Goal: Contribute content

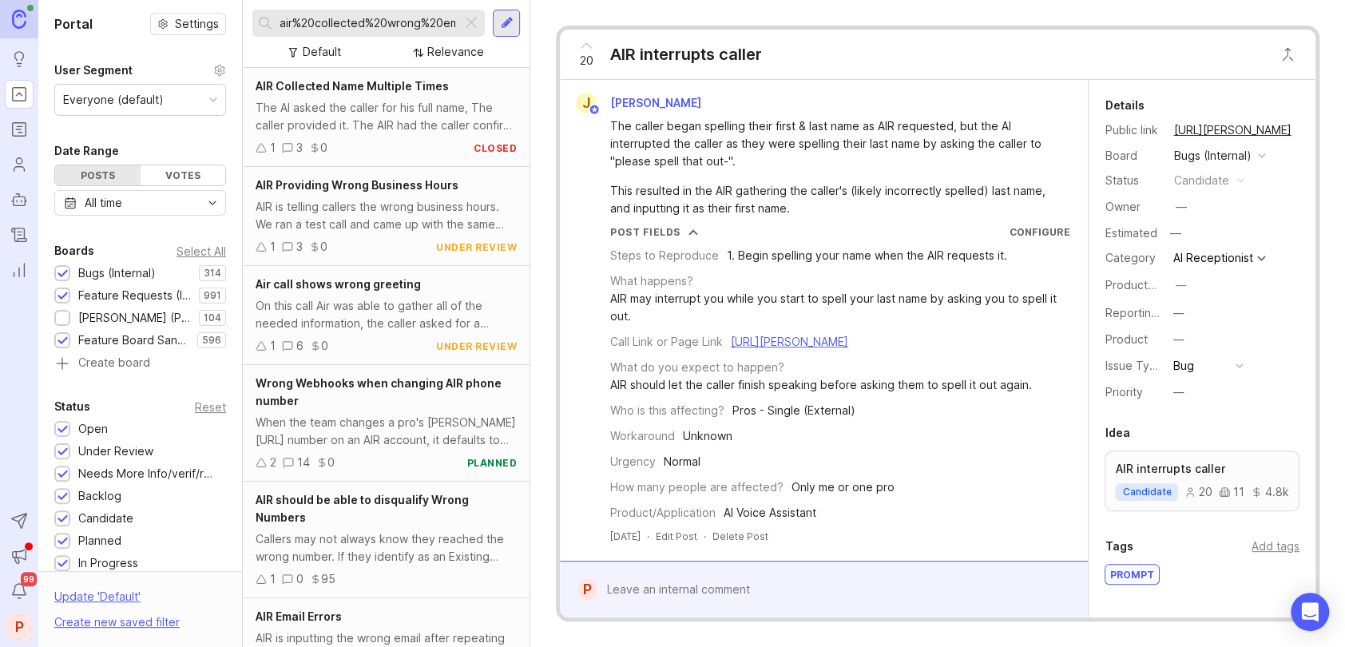
click at [469, 34] on div "air%20collected%20wrong%20email" at bounding box center [368, 23] width 232 height 27
click at [469, 31] on div at bounding box center [471, 23] width 19 height 21
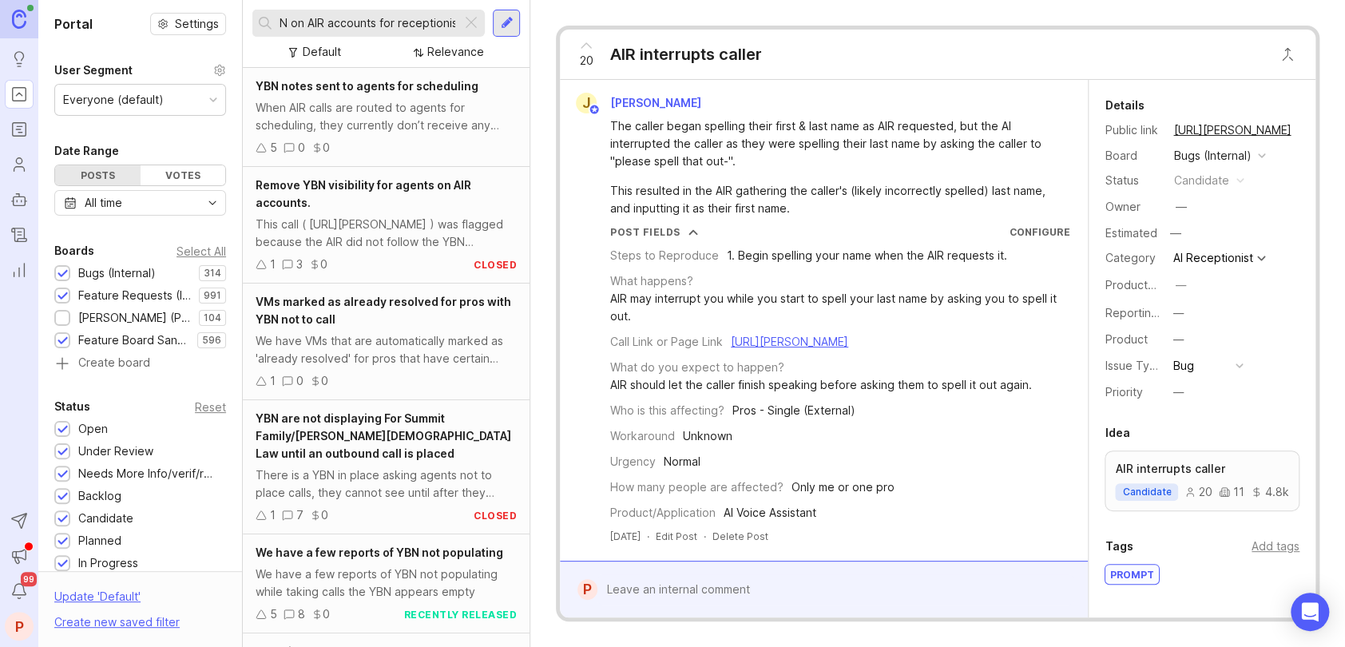
scroll to position [0, 24]
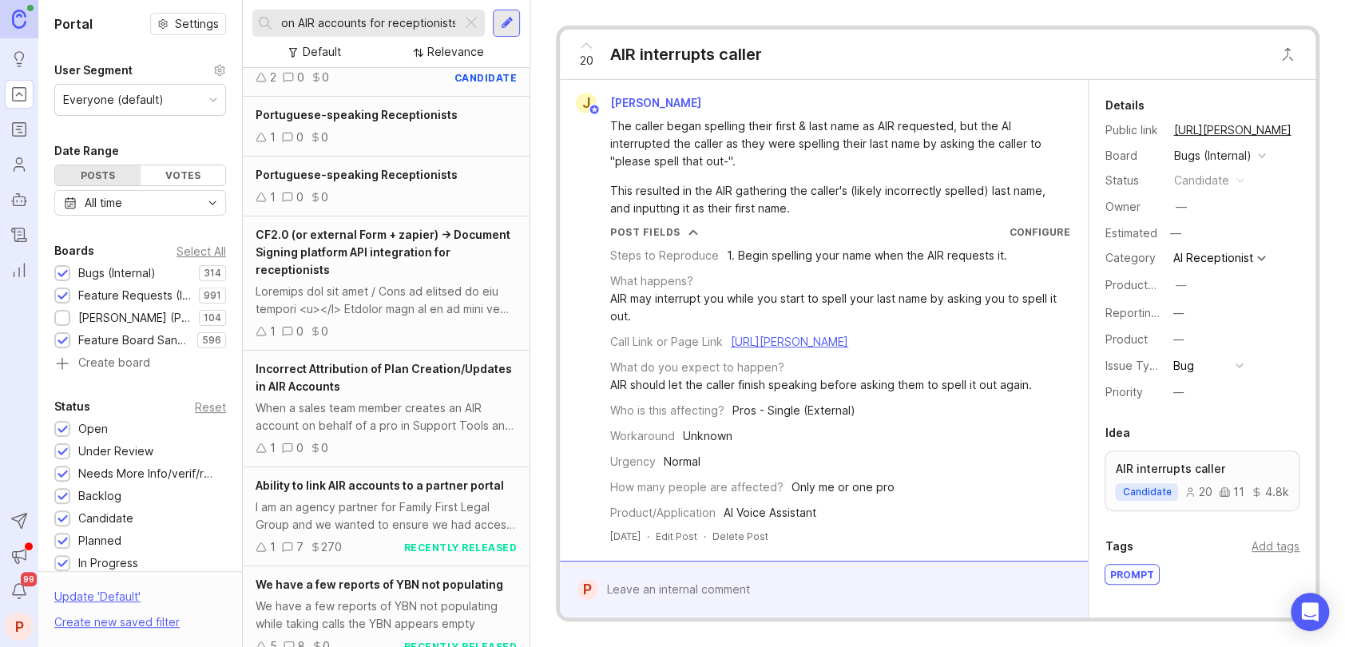
scroll to position [2076, 0]
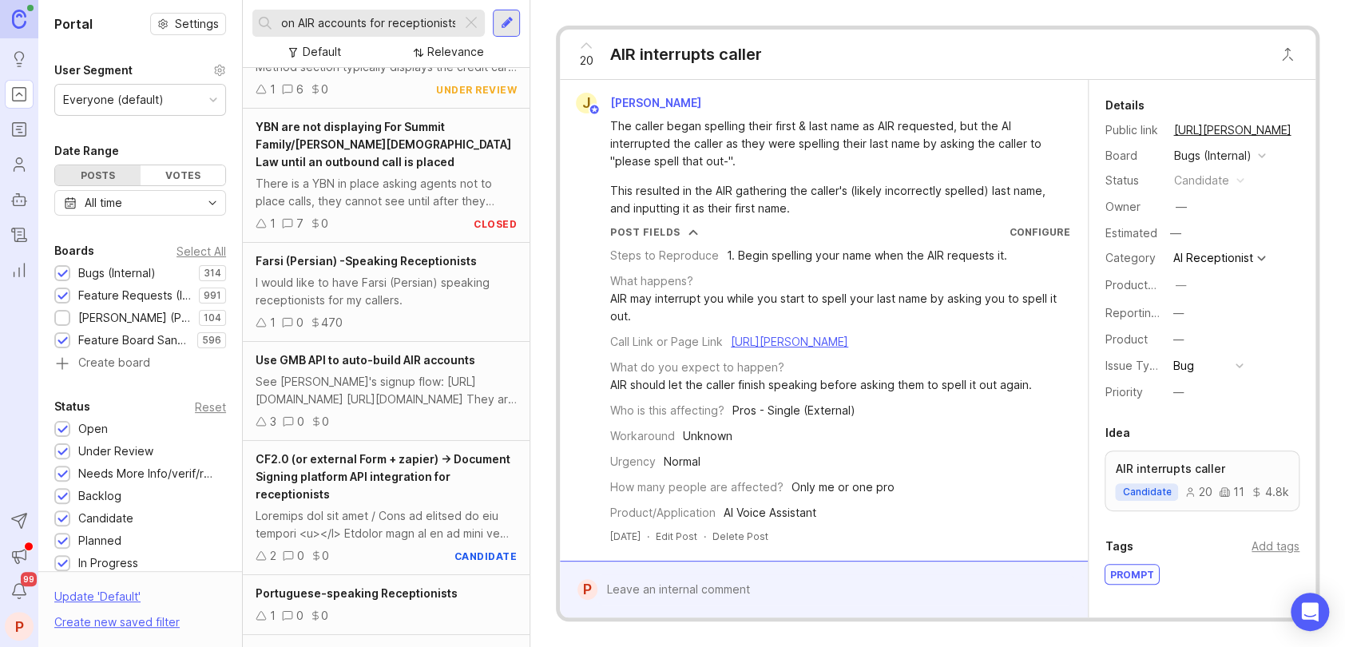
type input "YBN on AIR accounts for receptionists"
click at [395, 32] on div "YBN on AIR accounts for receptionists" at bounding box center [356, 23] width 209 height 27
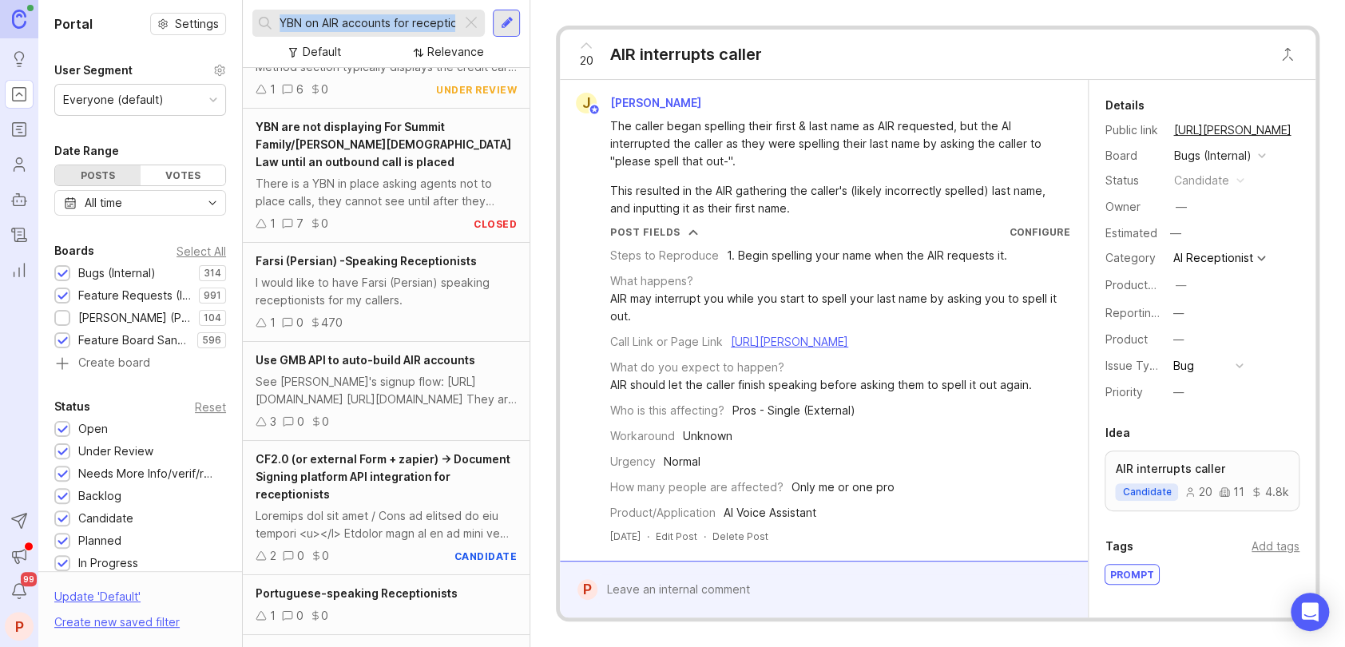
click at [394, 32] on div "YBN on AIR accounts for receptionists" at bounding box center [356, 23] width 209 height 27
click at [392, 32] on div "YBN on AIR accounts for receptionists" at bounding box center [356, 23] width 209 height 27
drag, startPoint x: 392, startPoint y: 32, endPoint x: 377, endPoint y: 31, distance: 15.2
click at [377, 31] on input "YBN on AIR accounts for receptionists" at bounding box center [367, 23] width 176 height 18
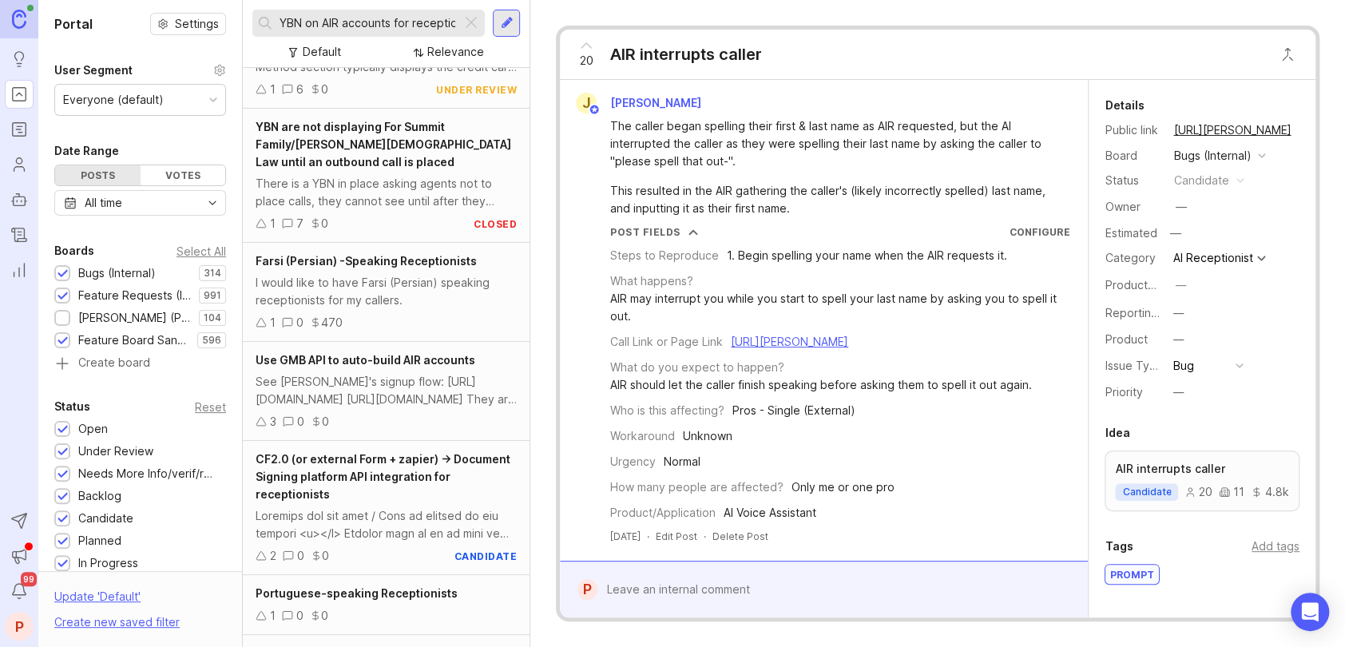
click at [374, 31] on input "YBN on AIR accounts for receptionists" at bounding box center [367, 23] width 176 height 18
click at [505, 18] on div at bounding box center [507, 23] width 13 height 14
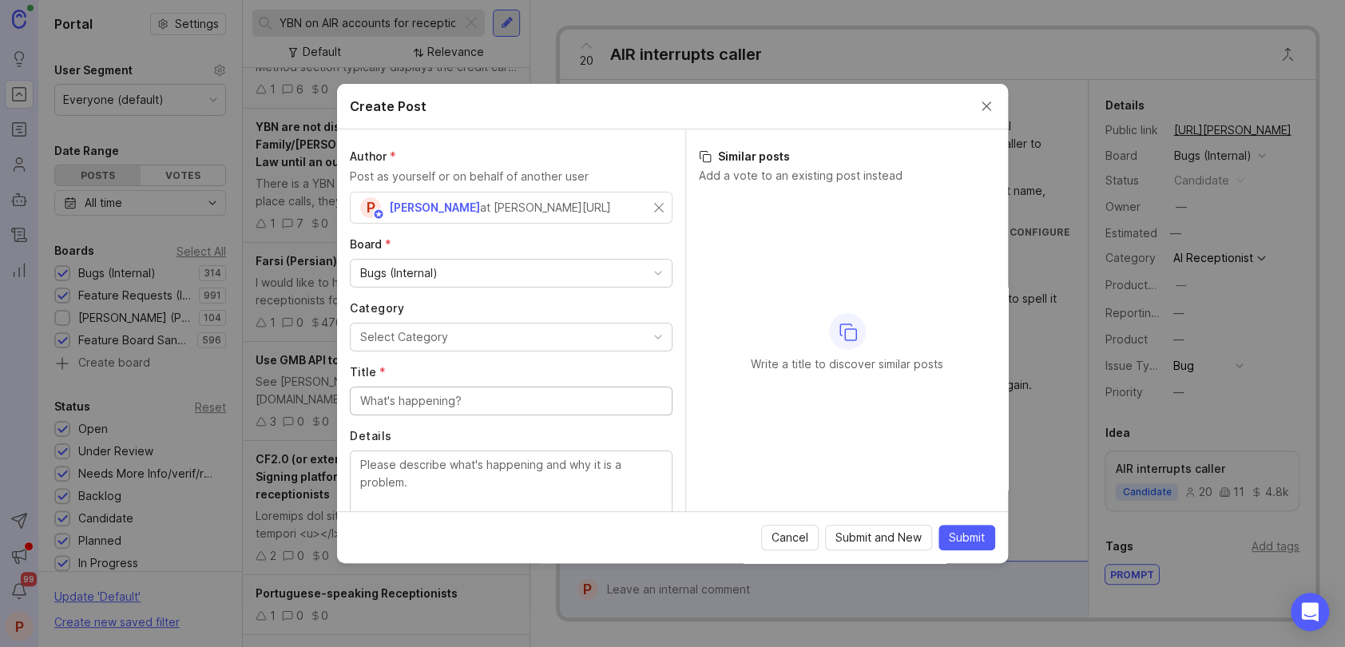
click at [420, 271] on div "Bugs (Internal)" at bounding box center [398, 273] width 77 height 18
click at [430, 336] on div "Select Category" at bounding box center [404, 337] width 88 height 18
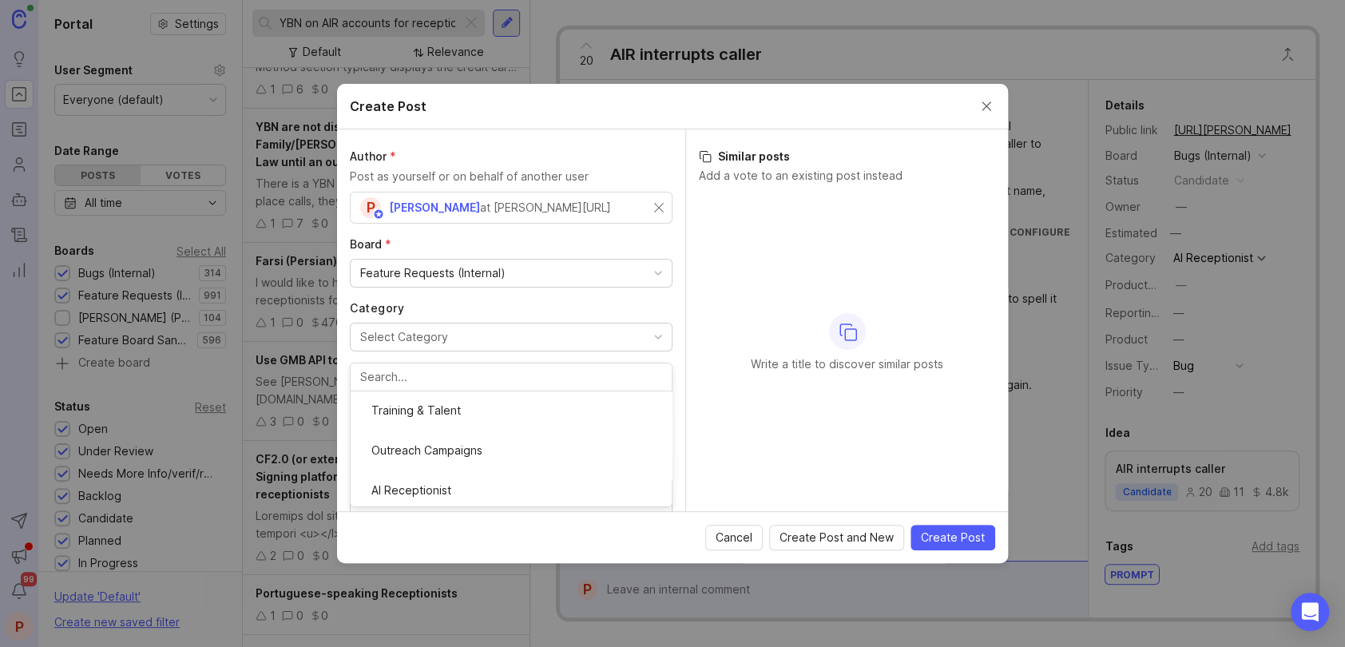
scroll to position [115, 0]
click at [431, 398] on input "Title *" at bounding box center [511, 401] width 302 height 18
paste input "YBN on AIR accounts for receptionists"
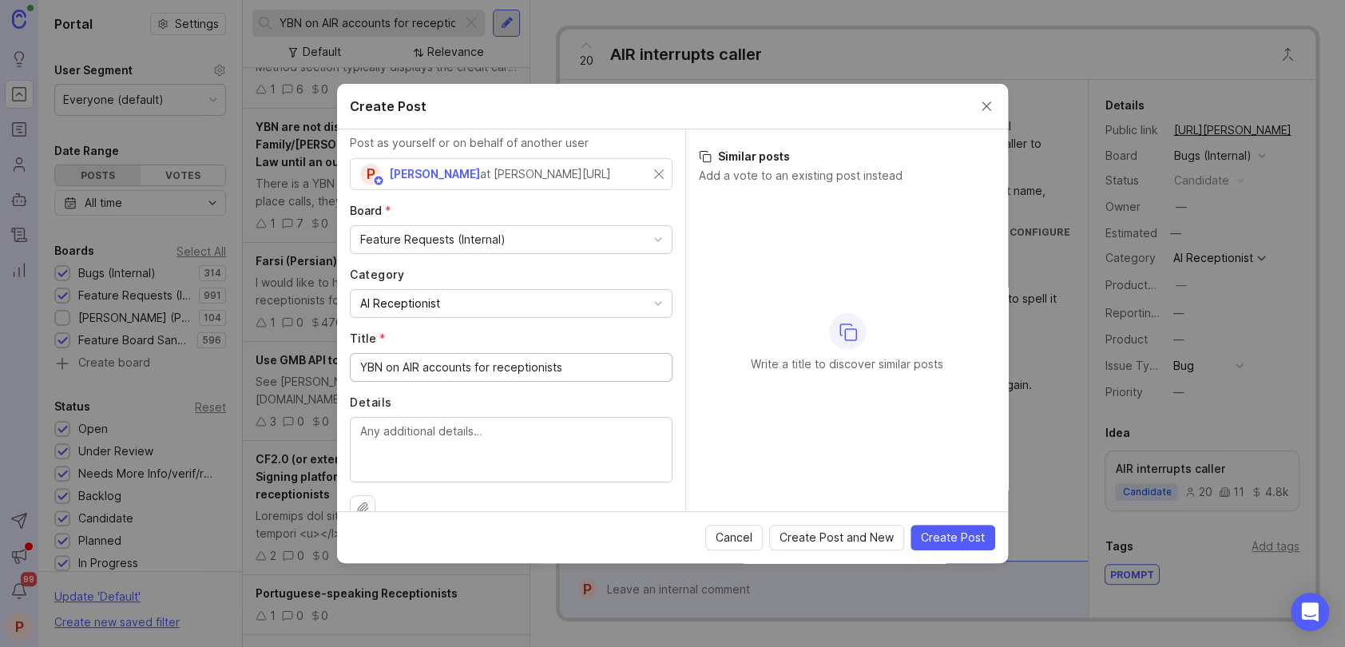
scroll to position [61, 0]
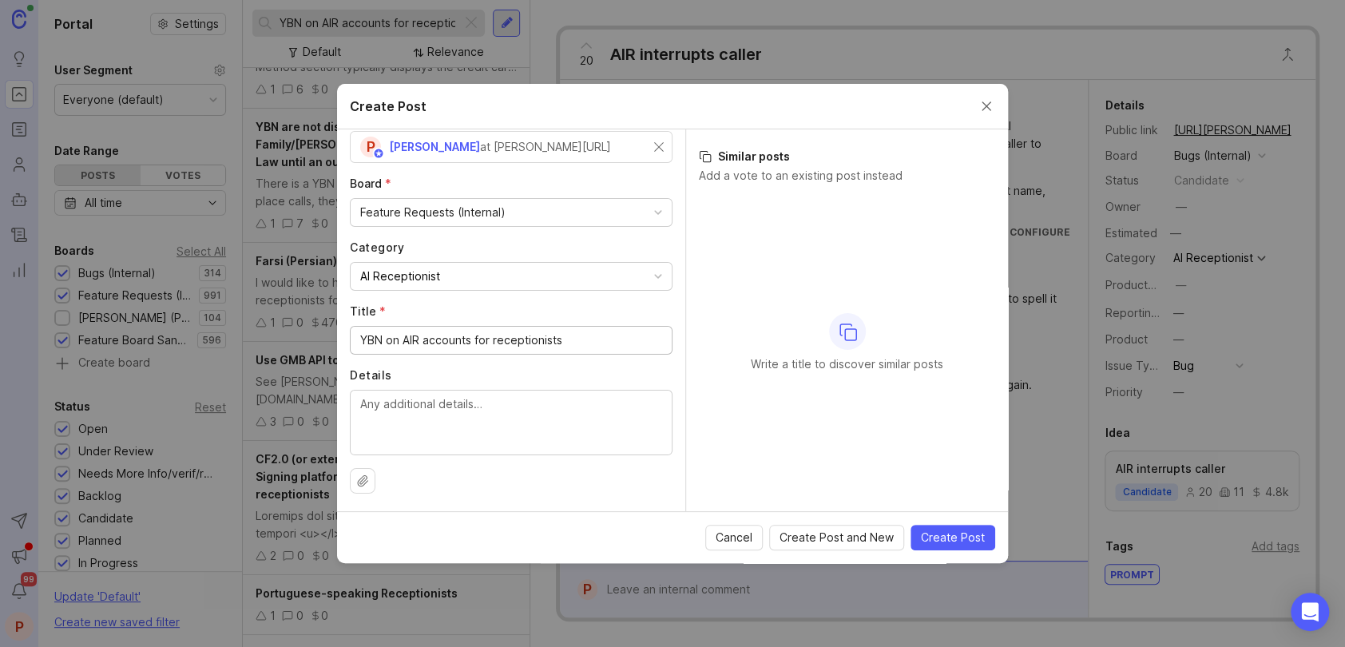
type input "YBN on AIR accounts for receptionists"
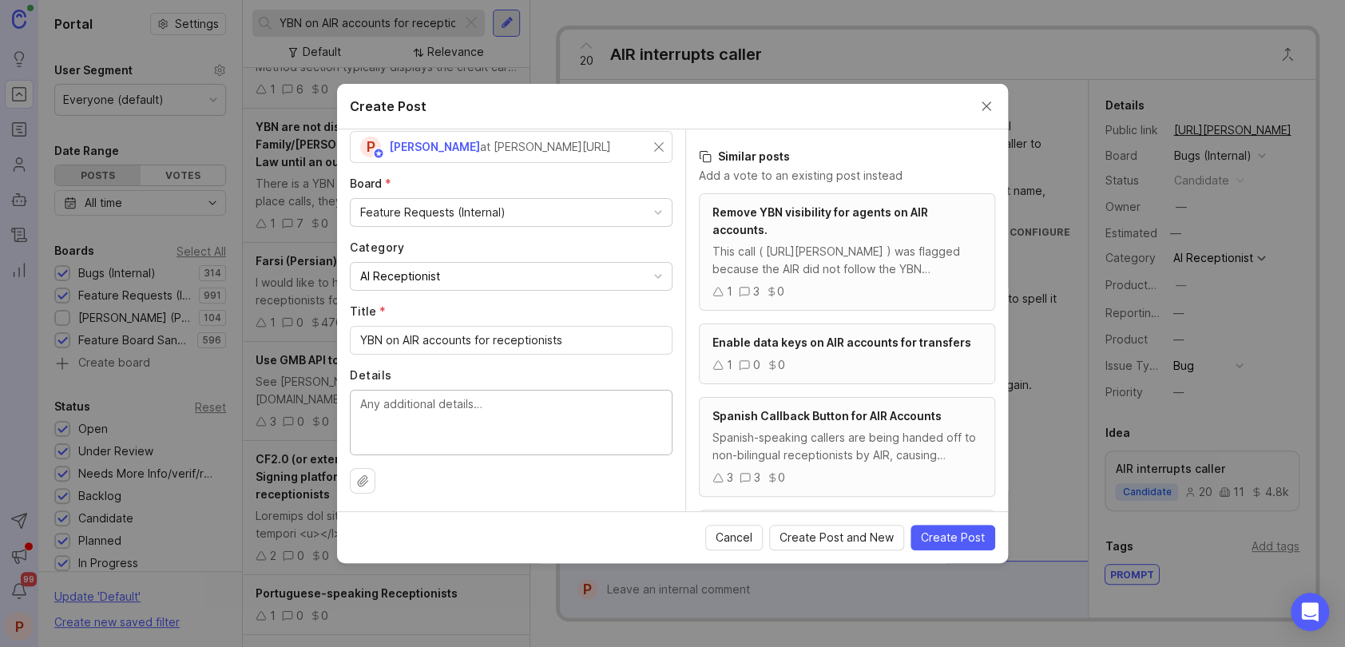
click at [490, 440] on textarea "Details" at bounding box center [511, 421] width 302 height 53
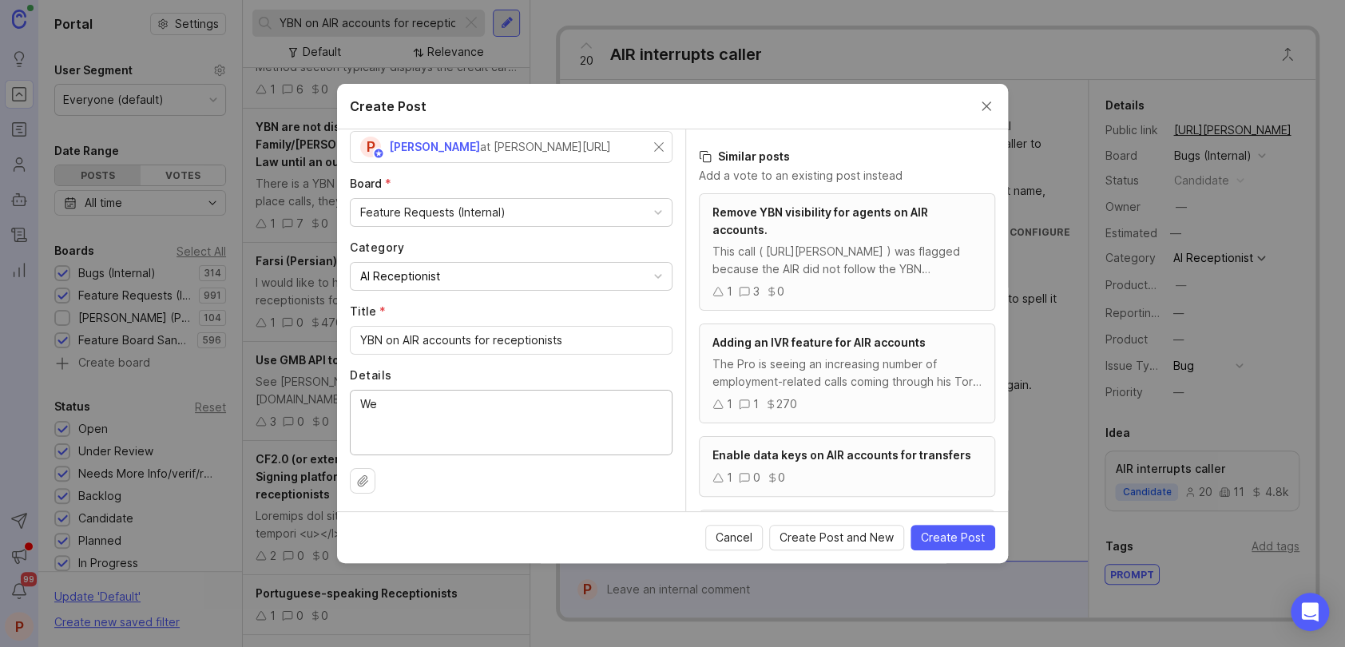
type textarea "W"
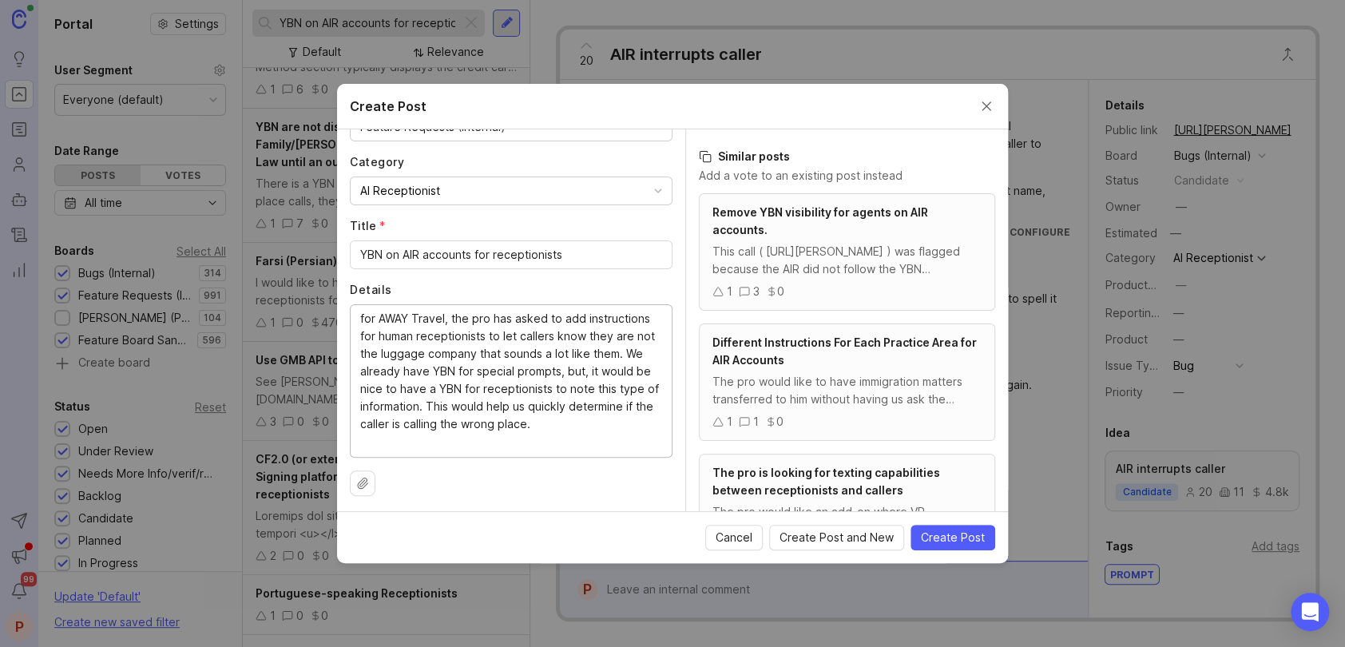
scroll to position [149, 0]
type textarea "for AWAY Travel, the pro has asked to add instructions for human receptionists …"
click at [946, 528] on button "Create Post" at bounding box center [952, 538] width 85 height 26
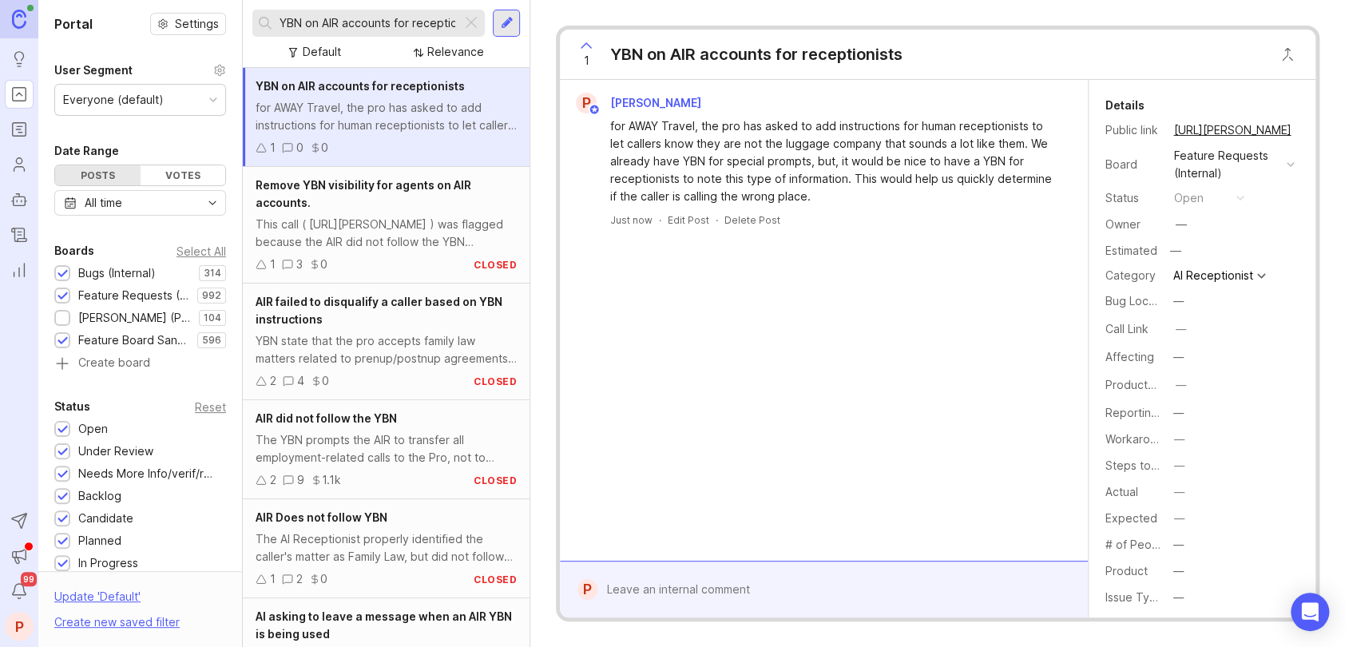
click at [674, 585] on div at bounding box center [835, 589] width 476 height 30
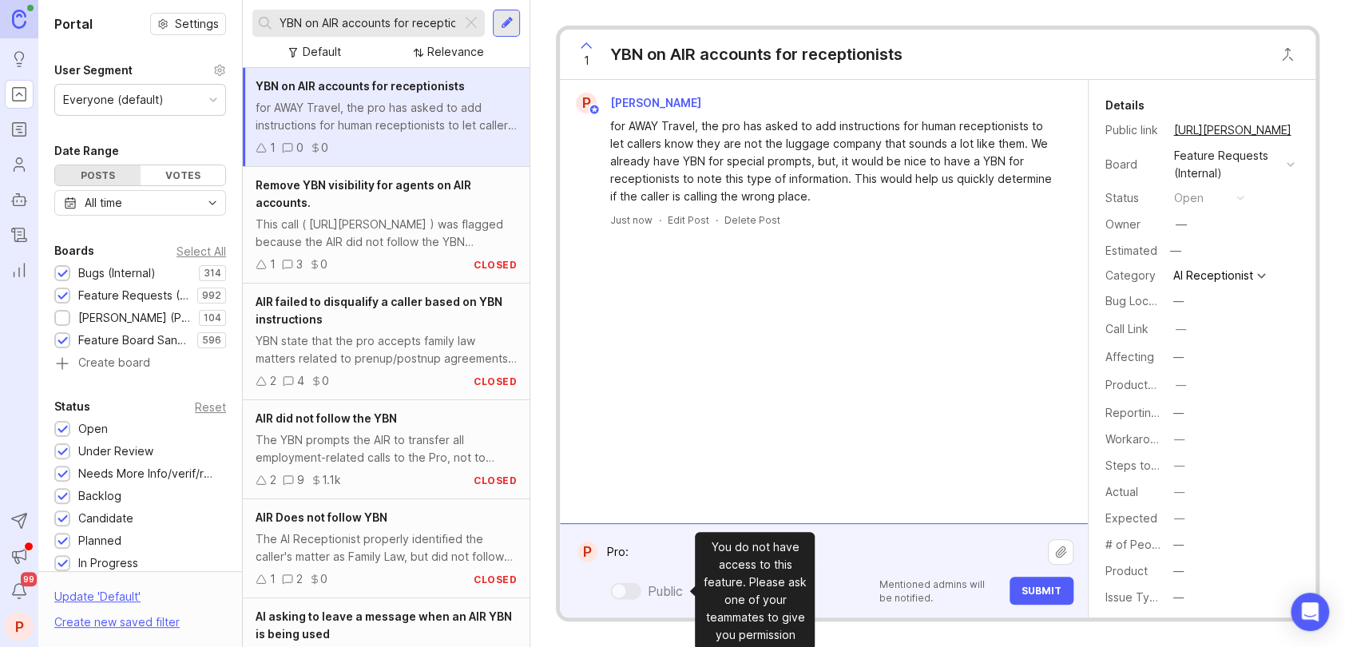
paste textarea "[URL][PERSON_NAME]"
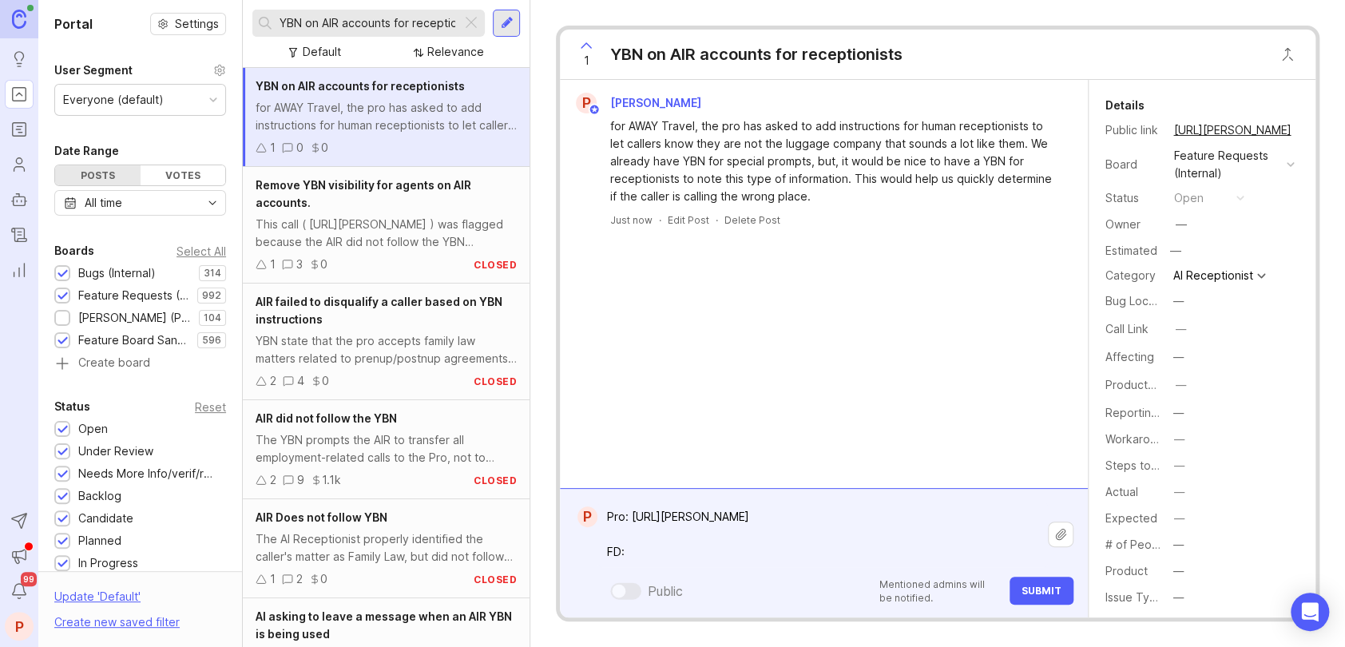
paste textarea "[URL][PERSON_NAME][DOMAIN_NAME]"
type textarea "Pro: [URL][PERSON_NAME] FD: [URL][PERSON_NAME][DOMAIN_NAME]"
click at [1052, 586] on span "Submit" at bounding box center [1041, 590] width 40 height 12
